Goal: Task Accomplishment & Management: Use online tool/utility

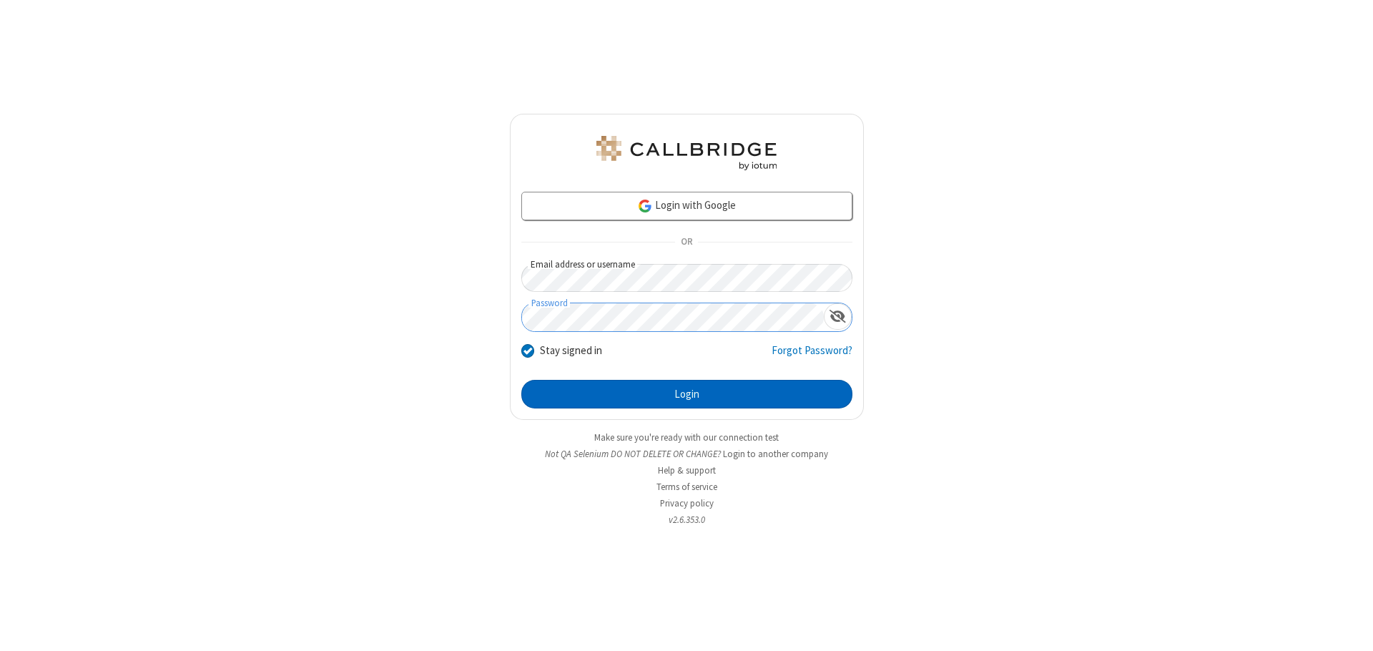
click at [687, 394] on button "Login" at bounding box center [686, 394] width 331 height 29
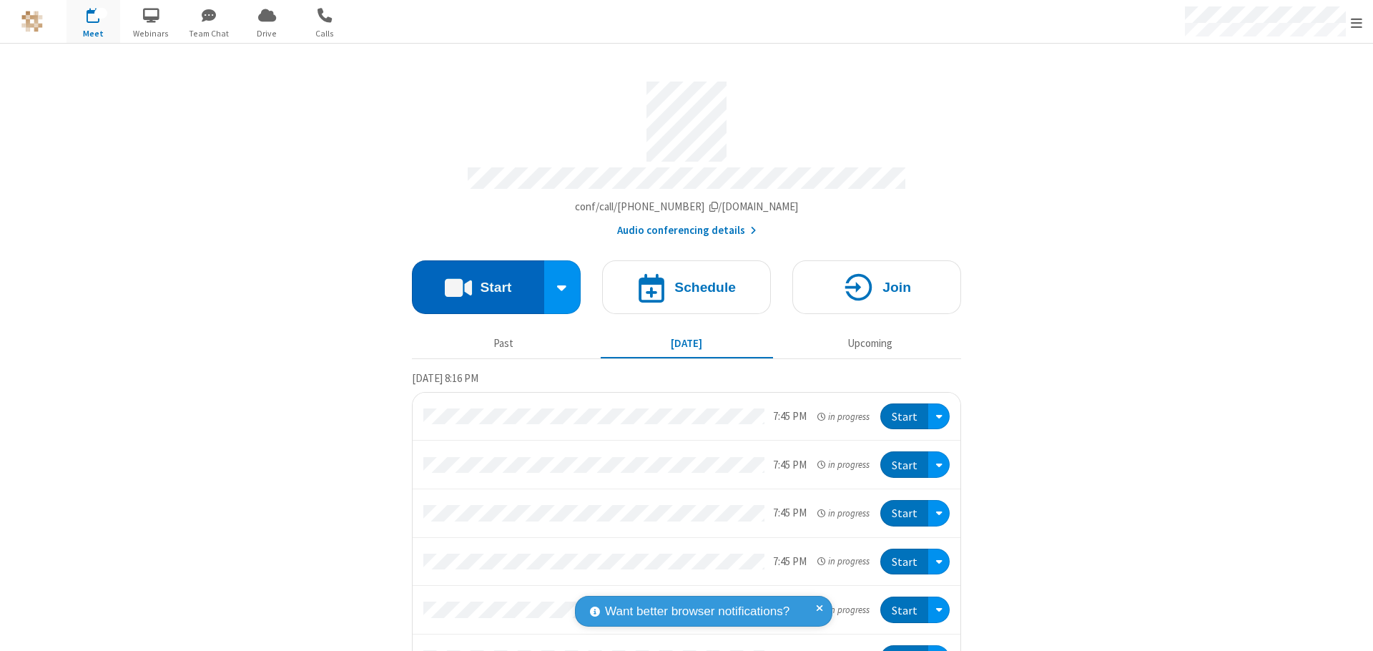
click at [472, 280] on button "Start" at bounding box center [478, 287] width 132 height 54
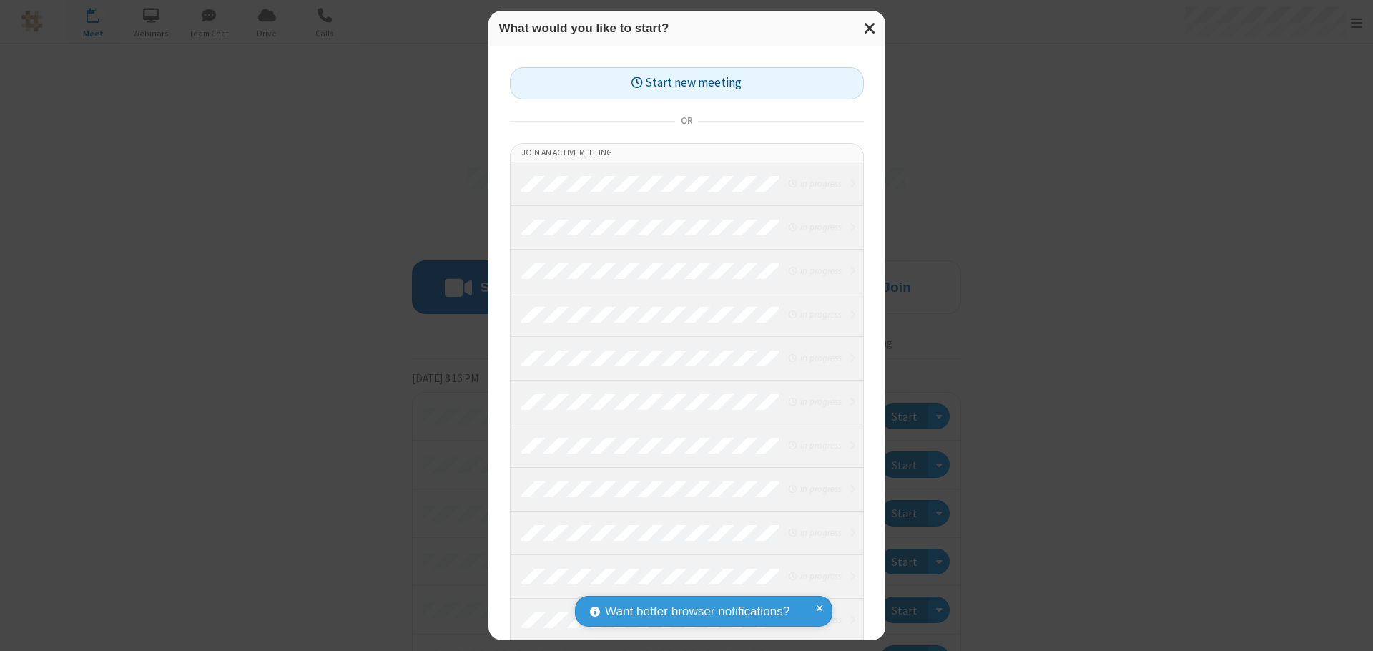
click at [687, 83] on button "Start new meeting" at bounding box center [687, 83] width 354 height 32
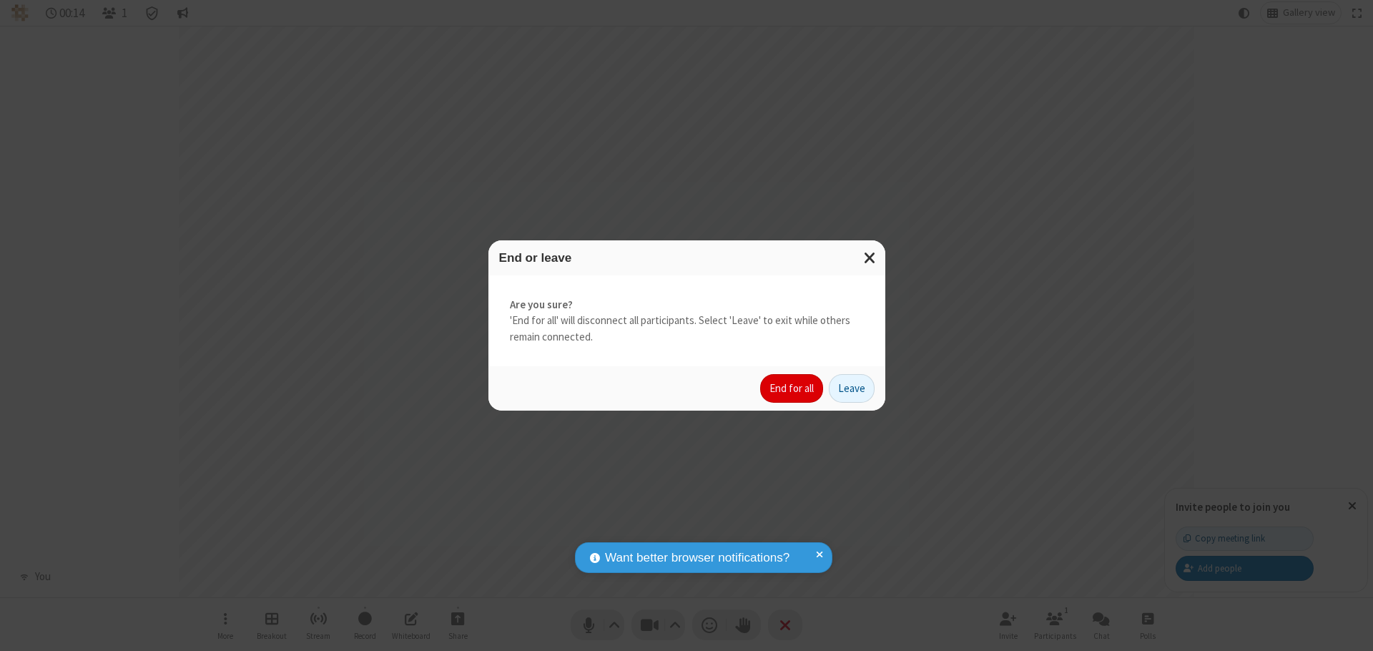
click at [793, 388] on button "End for all" at bounding box center [791, 388] width 63 height 29
